Goal: Task Accomplishment & Management: Manage account settings

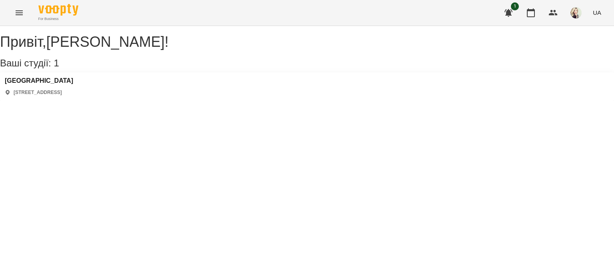
click at [28, 12] on button "Menu" at bounding box center [19, 12] width 19 height 19
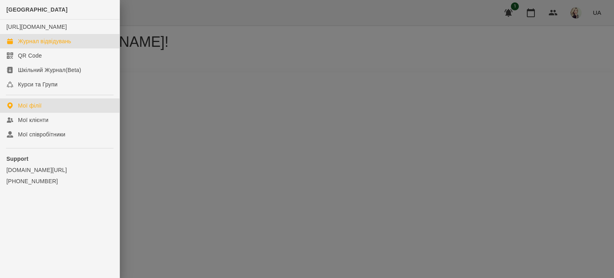
click at [22, 45] on div "Журнал відвідувань" at bounding box center [44, 41] width 53 height 8
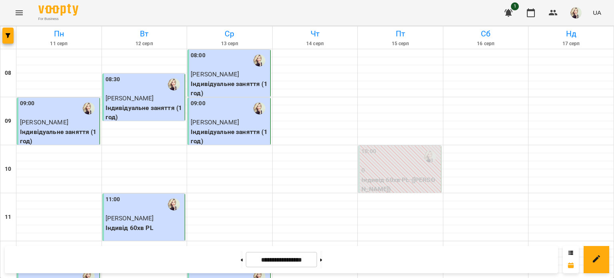
scroll to position [327, 0]
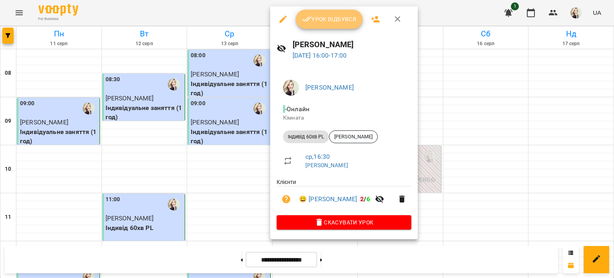
click at [330, 14] on span "Урок відбувся" at bounding box center [329, 19] width 54 height 10
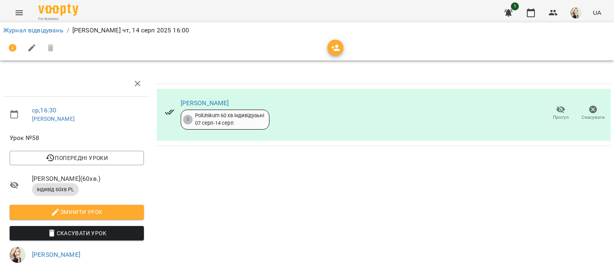
click at [35, 48] on icon "button" at bounding box center [32, 48] width 10 height 10
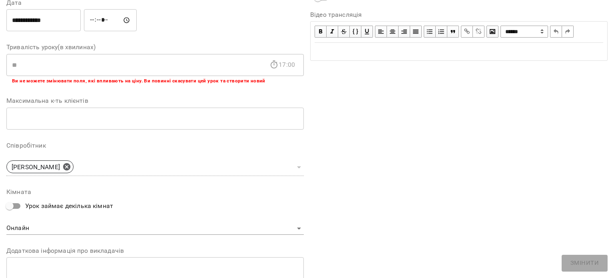
scroll to position [212, 0]
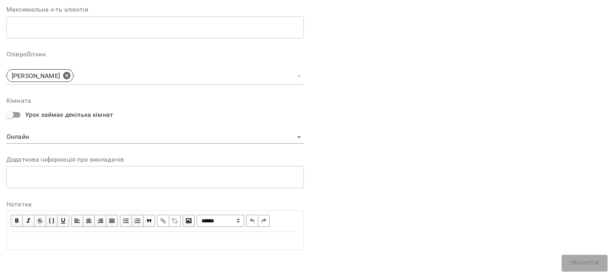
click at [125, 238] on div "Edit text" at bounding box center [155, 241] width 289 height 10
